Goal: Find specific page/section

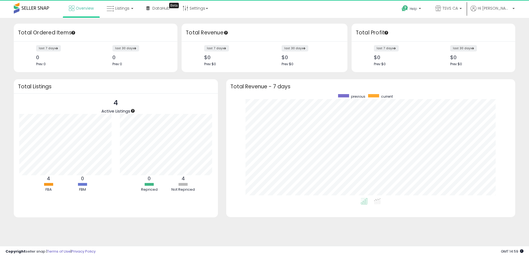
scroll to position [104, 278]
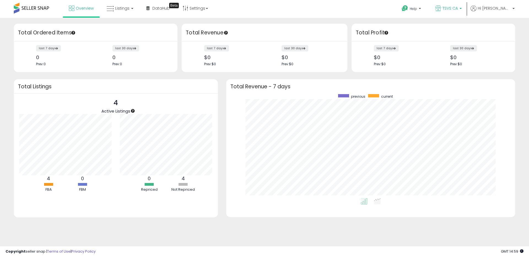
click at [458, 6] on span "TSVS CA" at bounding box center [449, 9] width 15 height 6
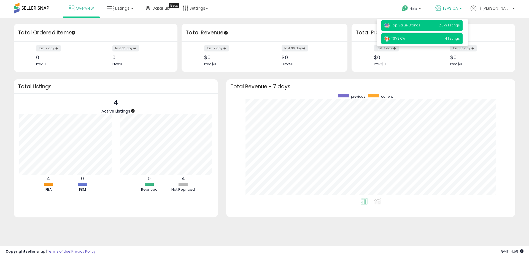
click at [414, 24] on span "Top Value Brands" at bounding box center [402, 25] width 36 height 5
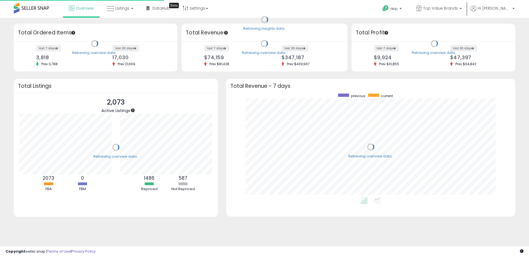
scroll to position [104, 278]
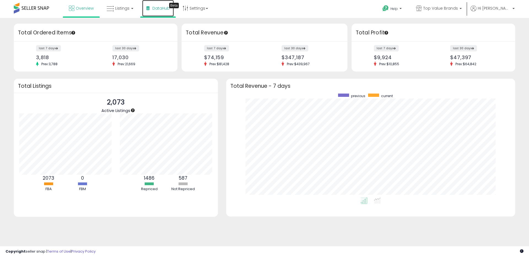
click at [154, 9] on span "DataHub" at bounding box center [160, 9] width 17 height 6
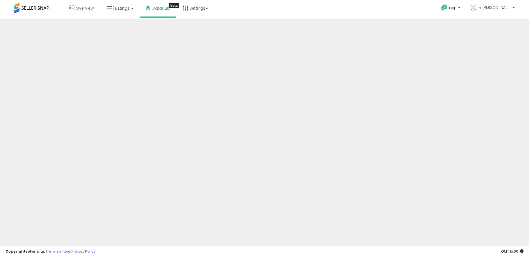
click at [418, 18] on div "Help Contact Support Search Knowledge Hub Request a Feature Account" at bounding box center [433, 11] width 175 height 23
click at [314, 12] on div "Overview Listings DataHub Beta" at bounding box center [171, 11] width 350 height 23
